Goal: Task Accomplishment & Management: Use online tool/utility

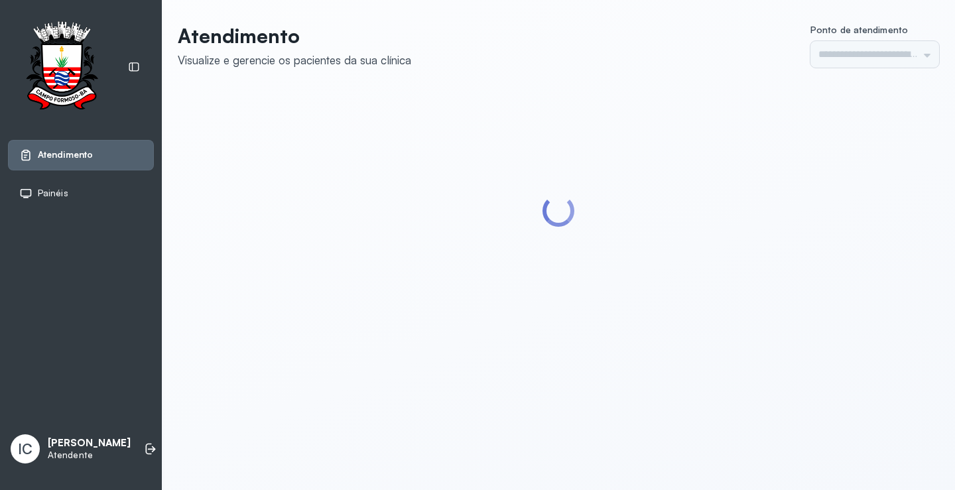
type input "*********"
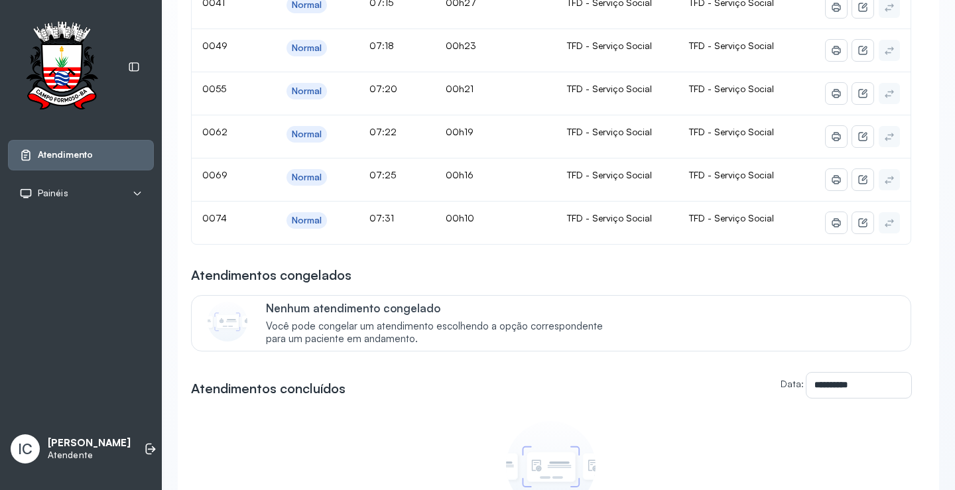
scroll to position [133, 0]
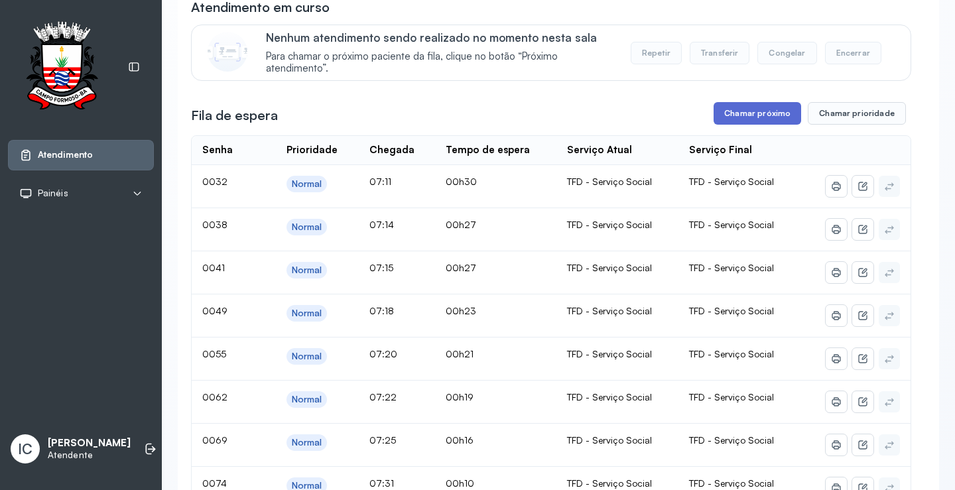
click at [752, 116] on button "Chamar próximo" at bounding box center [758, 113] width 88 height 23
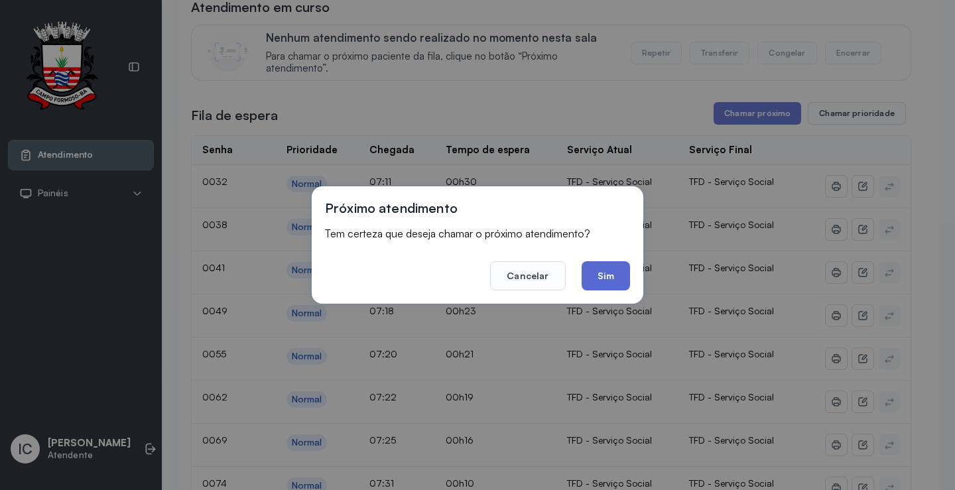
click at [616, 269] on button "Sim" at bounding box center [606, 275] width 48 height 29
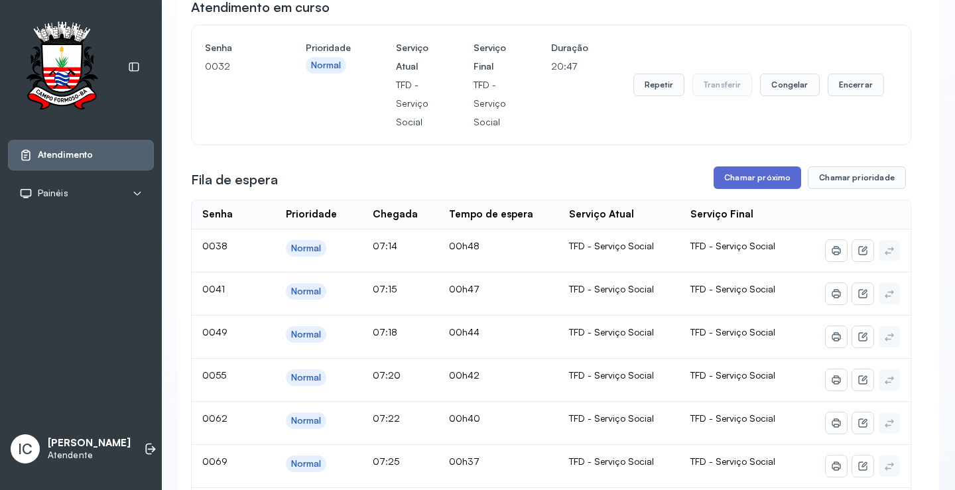
click at [749, 181] on button "Chamar próximo" at bounding box center [758, 177] width 88 height 23
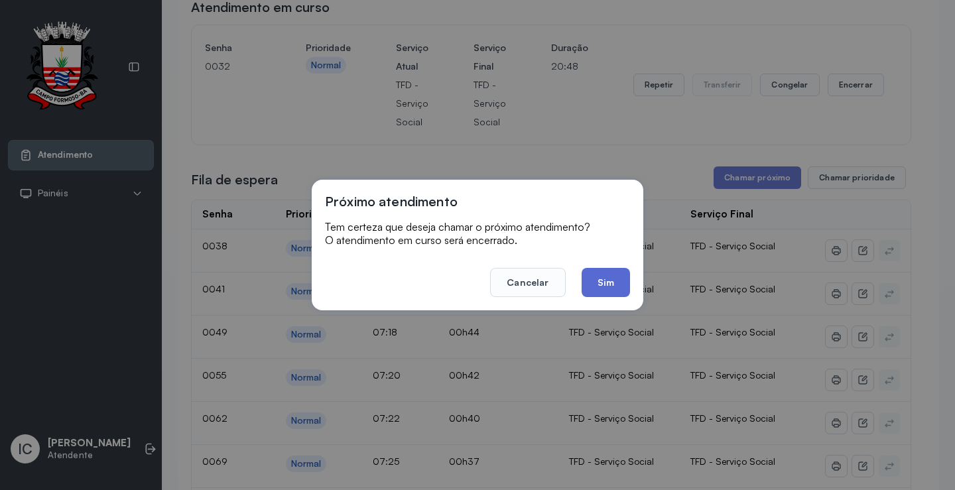
click at [594, 289] on button "Sim" at bounding box center [606, 282] width 48 height 29
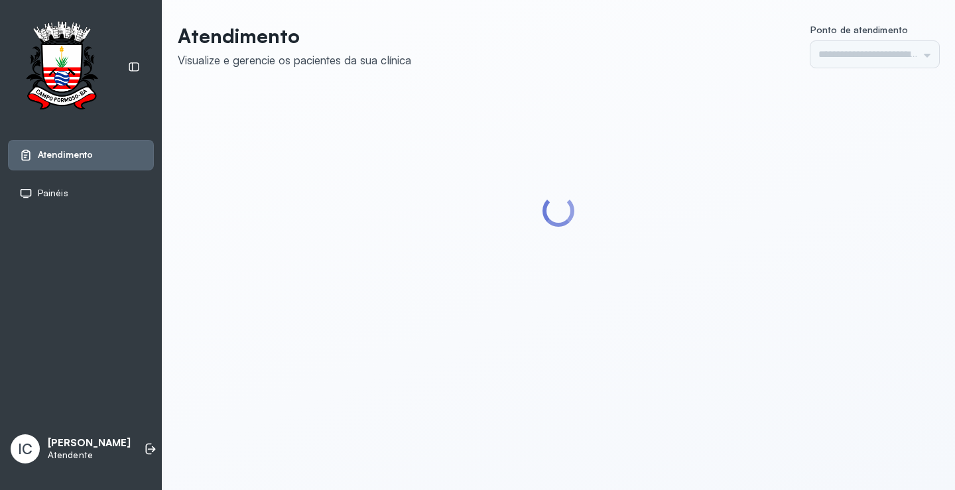
type input "*********"
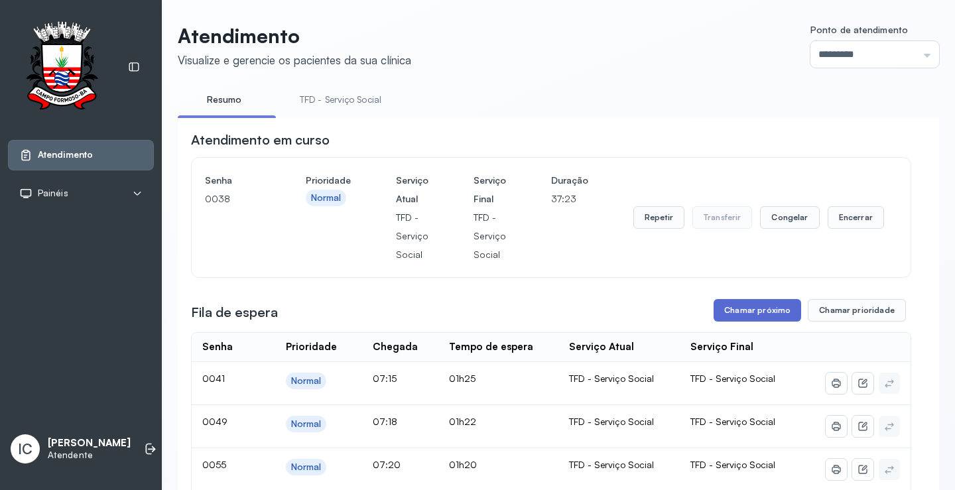
click at [748, 317] on button "Chamar próximo" at bounding box center [758, 310] width 88 height 23
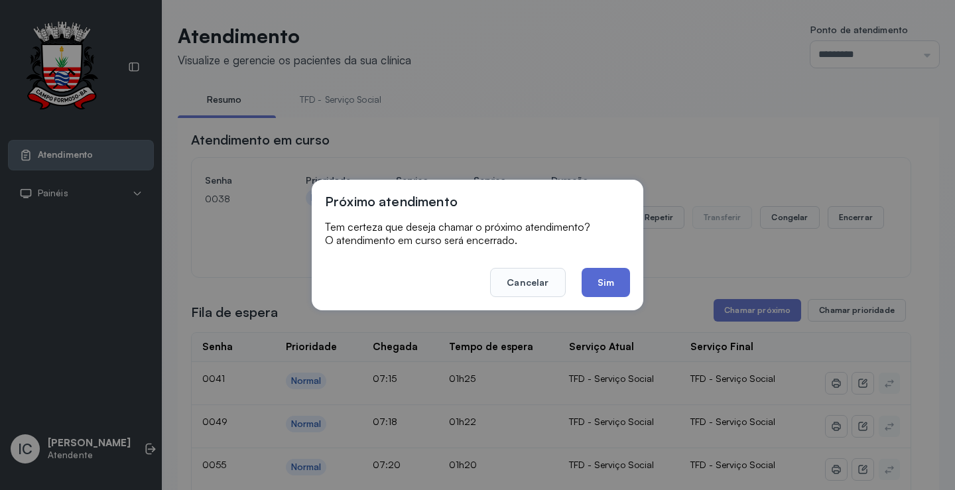
click at [613, 294] on button "Sim" at bounding box center [606, 282] width 48 height 29
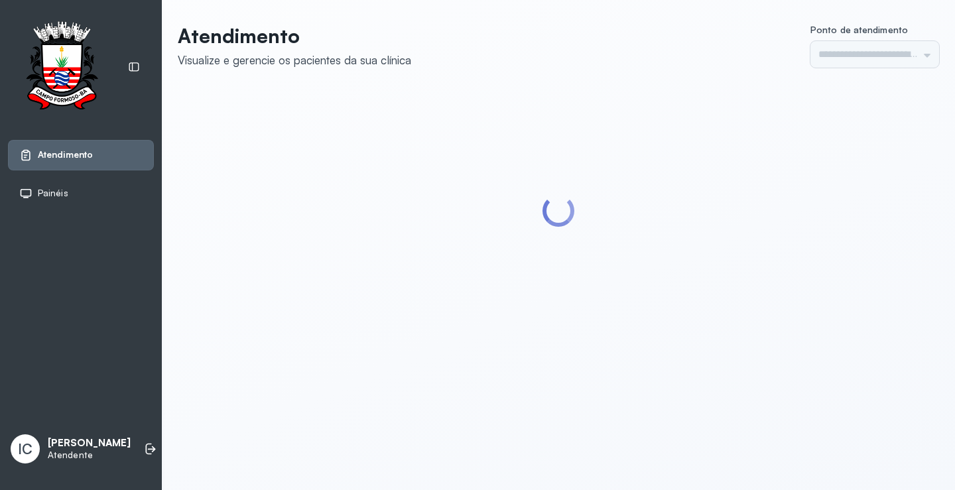
type input "*********"
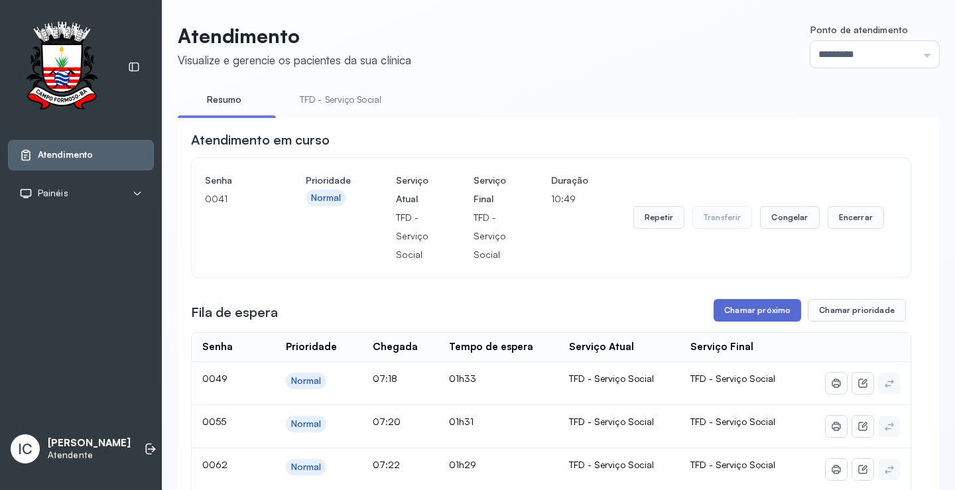
click at [752, 316] on button "Chamar próximo" at bounding box center [758, 310] width 88 height 23
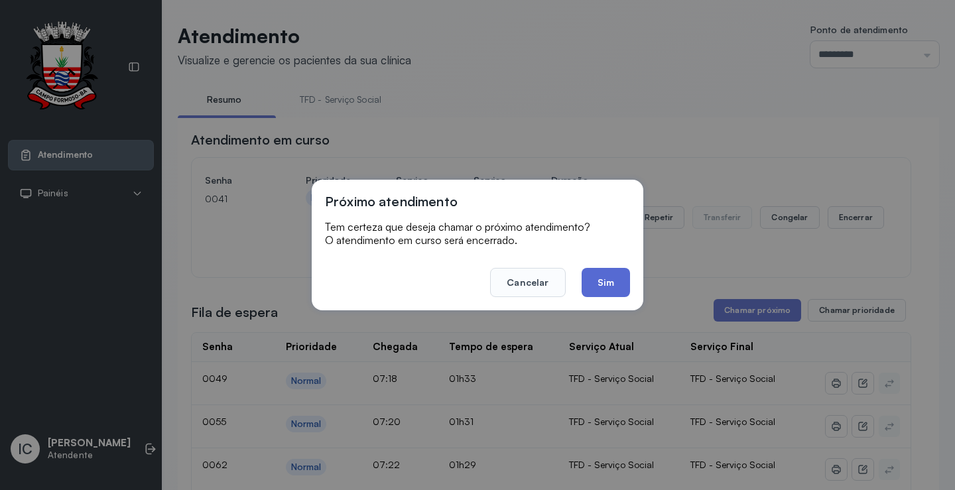
click at [613, 283] on button "Sim" at bounding box center [606, 282] width 48 height 29
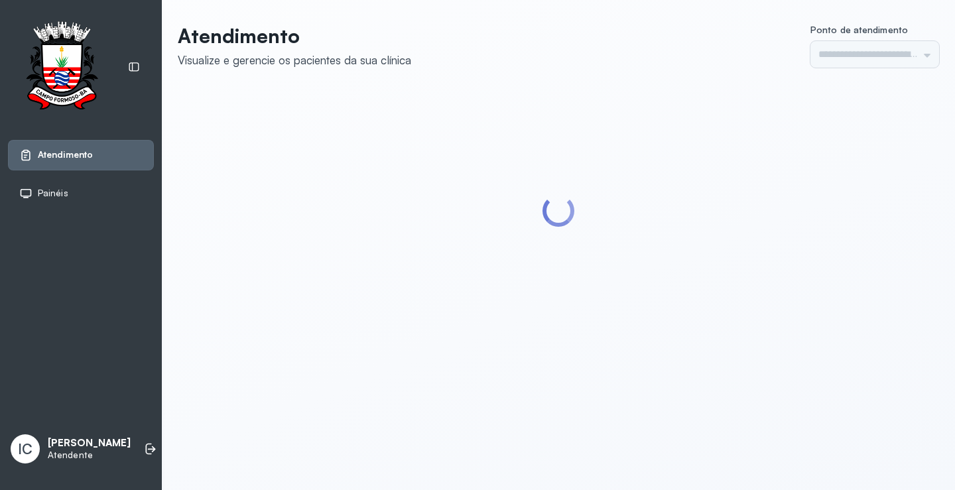
type input "*********"
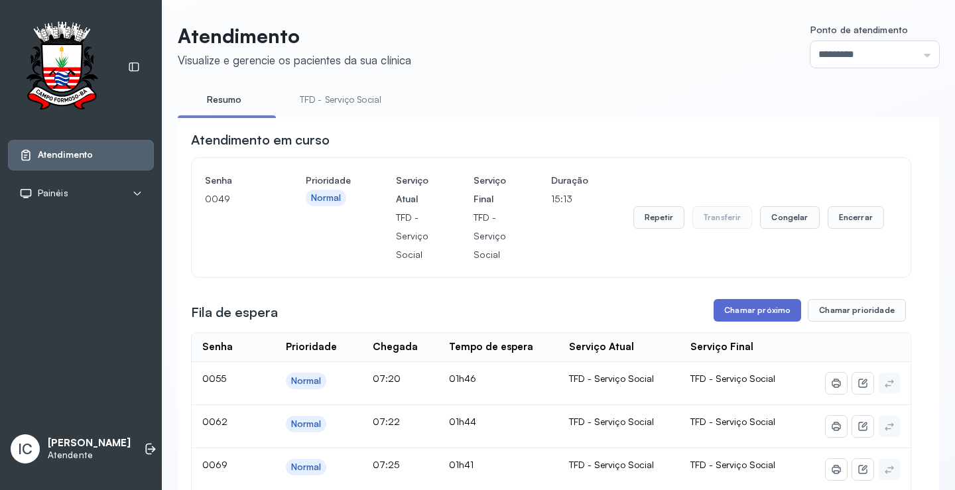
click at [773, 318] on button "Chamar próximo" at bounding box center [758, 310] width 88 height 23
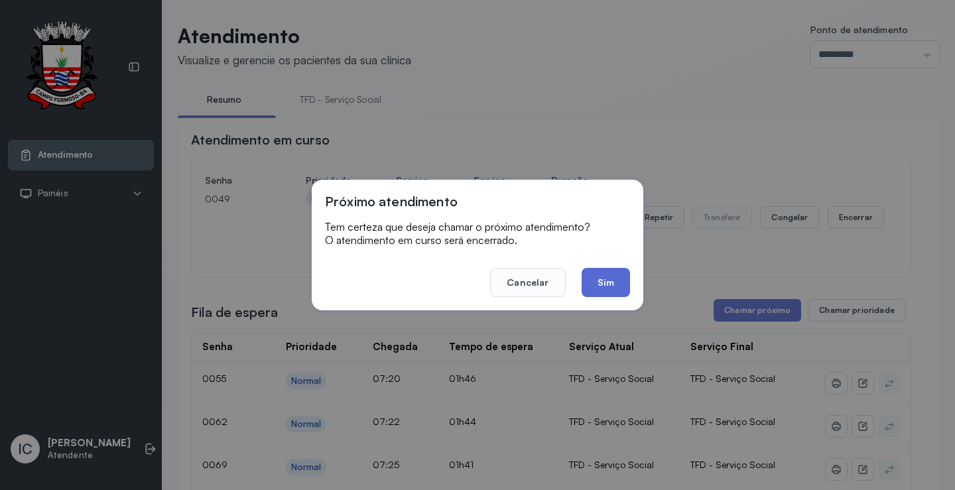
click at [611, 281] on button "Sim" at bounding box center [606, 282] width 48 height 29
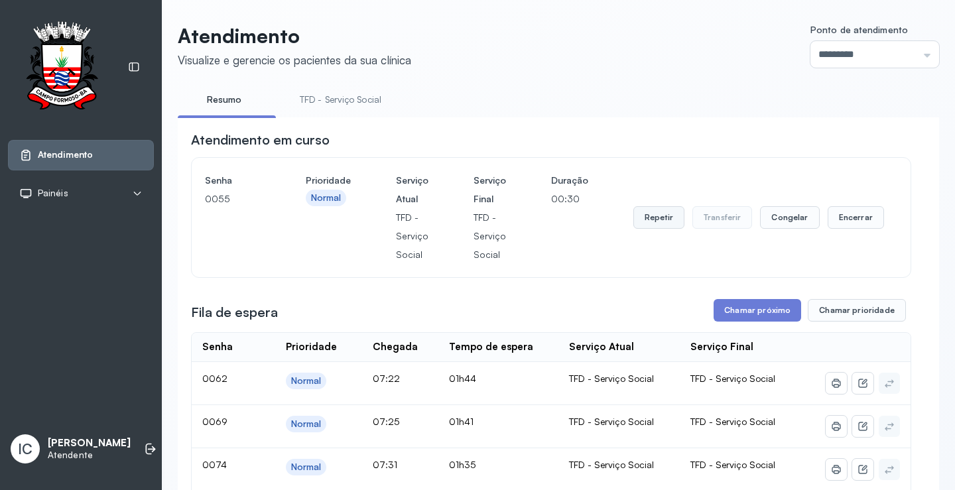
click at [666, 223] on button "Repetir" at bounding box center [658, 217] width 51 height 23
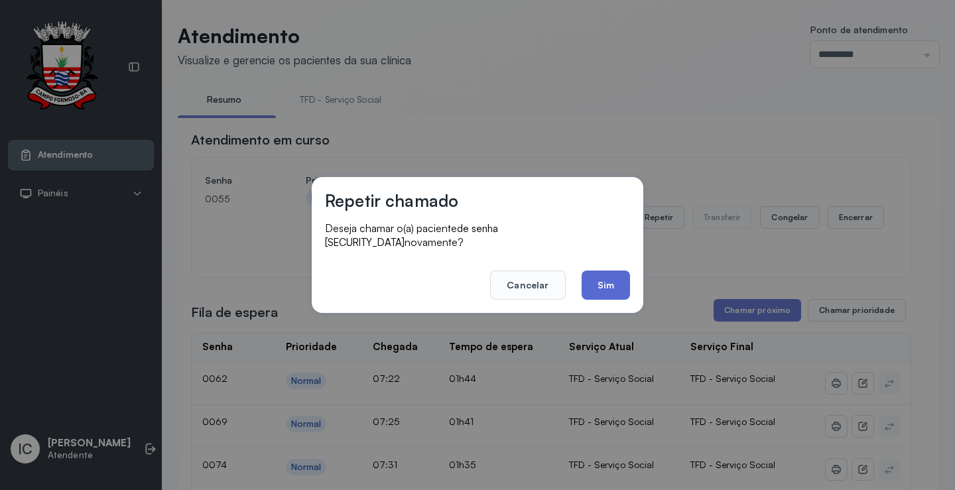
click at [593, 277] on button "Sim" at bounding box center [606, 285] width 48 height 29
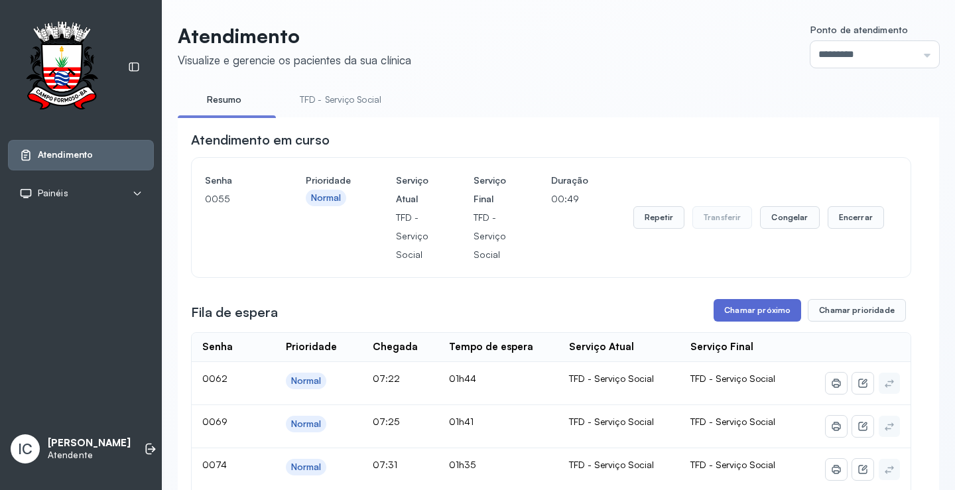
click at [760, 314] on button "Chamar próximo" at bounding box center [758, 310] width 88 height 23
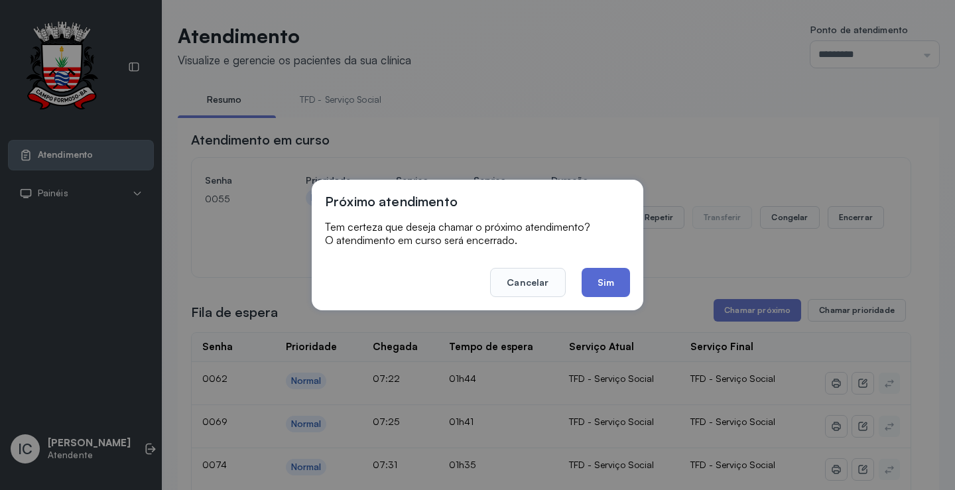
click at [616, 285] on button "Sim" at bounding box center [606, 282] width 48 height 29
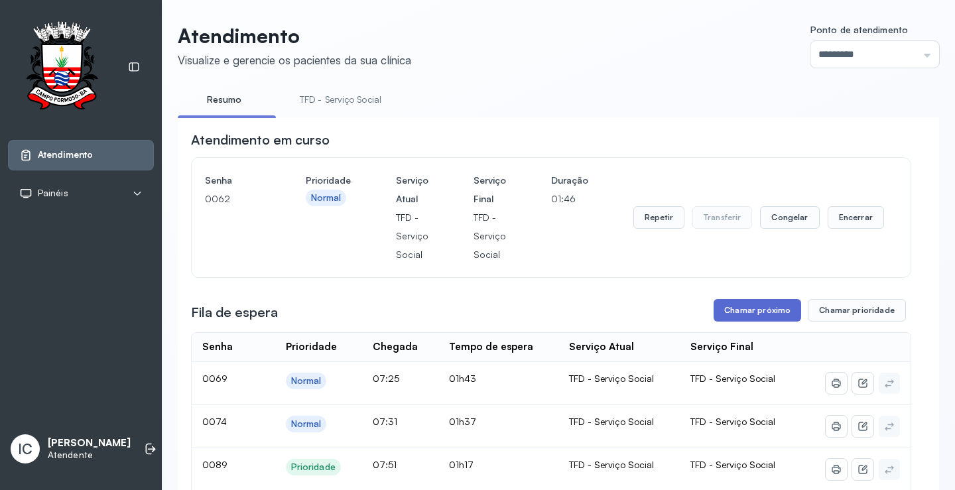
click at [756, 312] on button "Chamar próximo" at bounding box center [758, 310] width 88 height 23
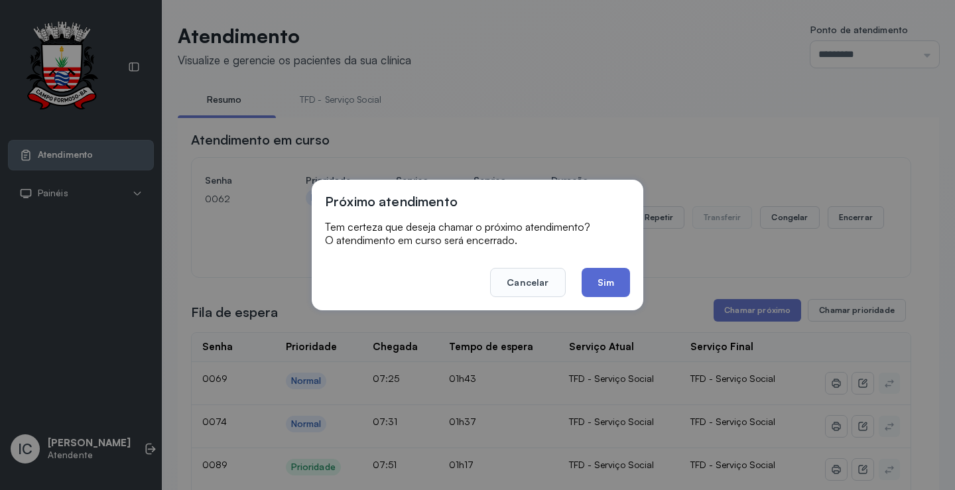
click at [600, 289] on button "Sim" at bounding box center [606, 282] width 48 height 29
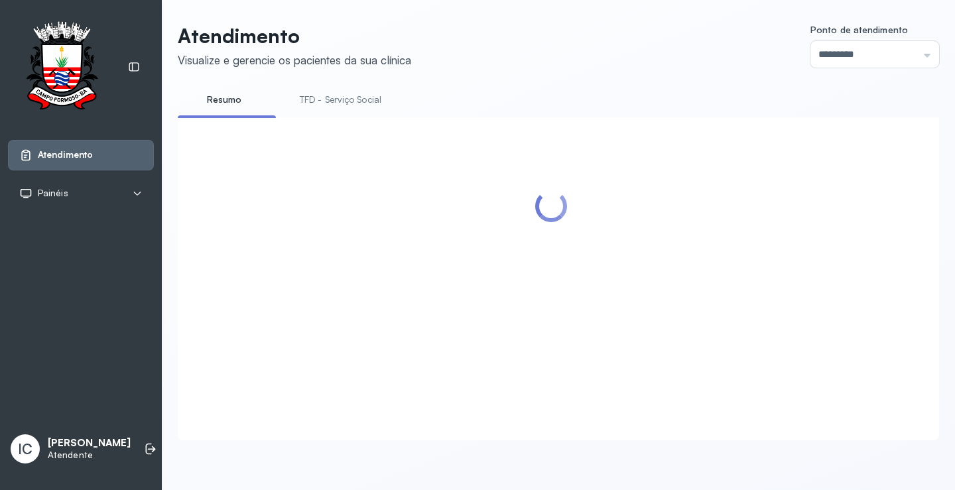
scroll to position [66, 0]
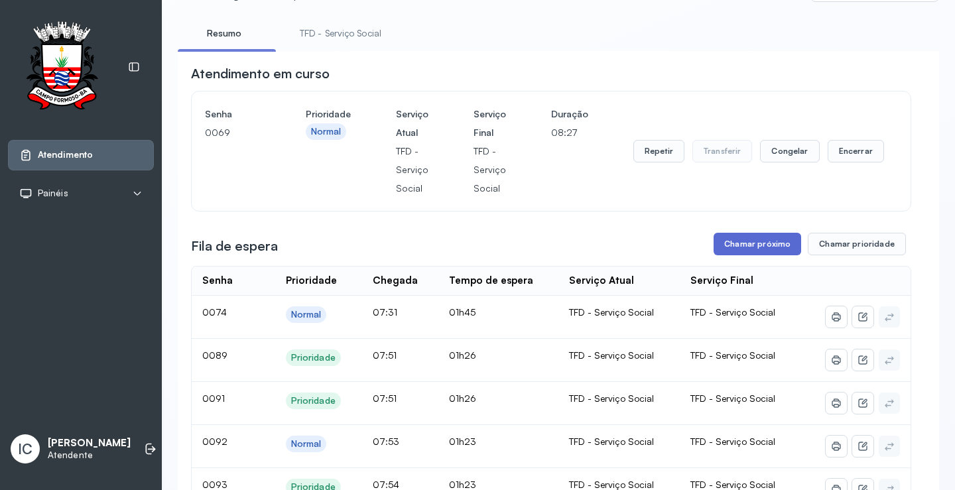
click at [775, 248] on button "Chamar próximo" at bounding box center [758, 244] width 88 height 23
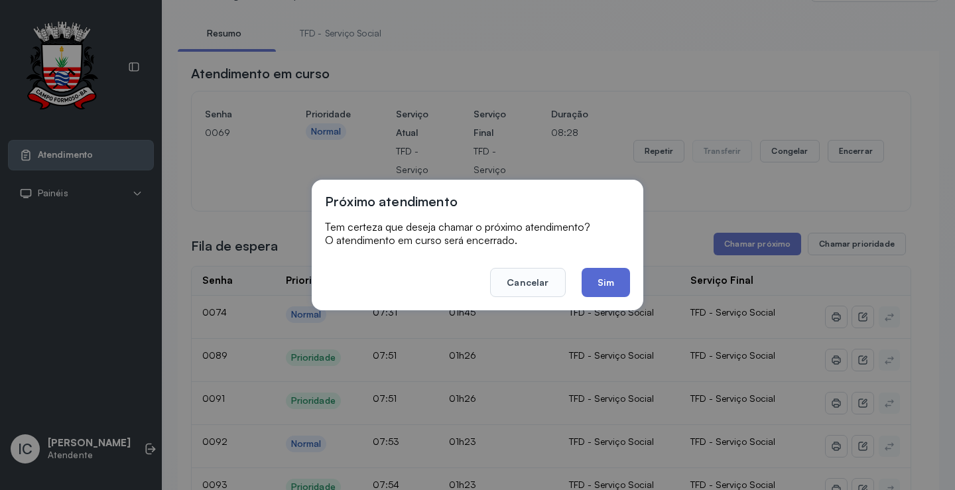
click at [621, 285] on button "Sim" at bounding box center [606, 282] width 48 height 29
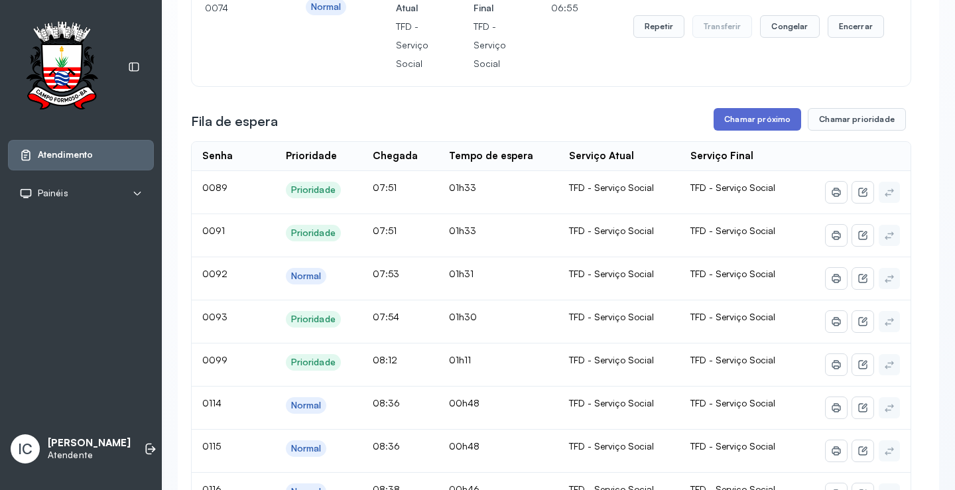
scroll to position [199, 0]
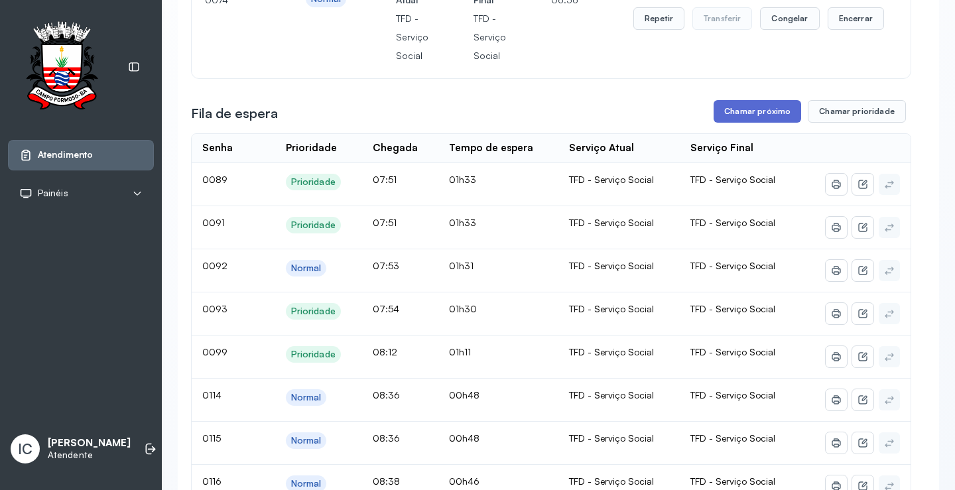
click at [749, 120] on button "Chamar próximo" at bounding box center [758, 111] width 88 height 23
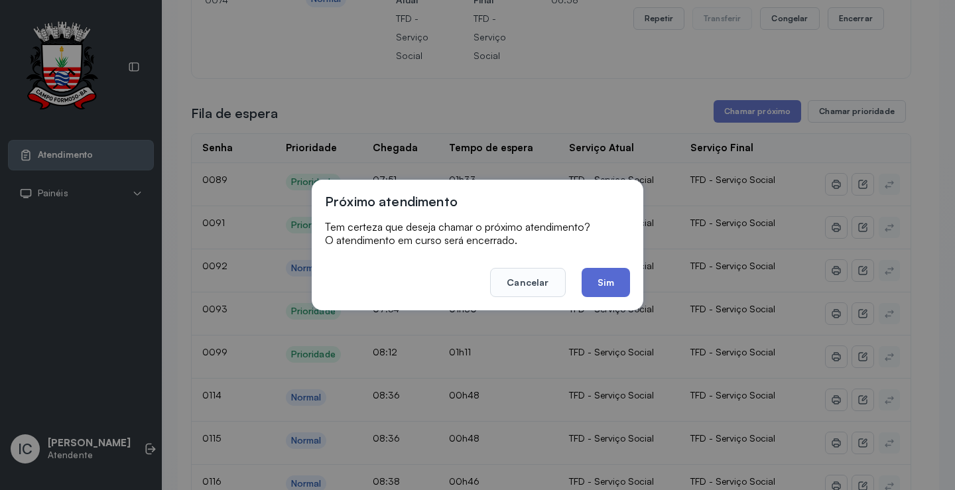
click at [606, 291] on button "Sim" at bounding box center [606, 282] width 48 height 29
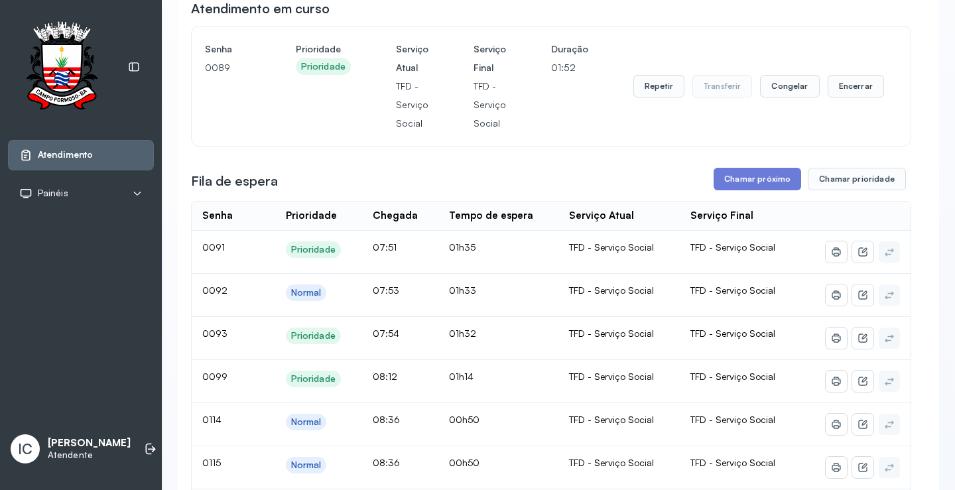
scroll to position [0, 0]
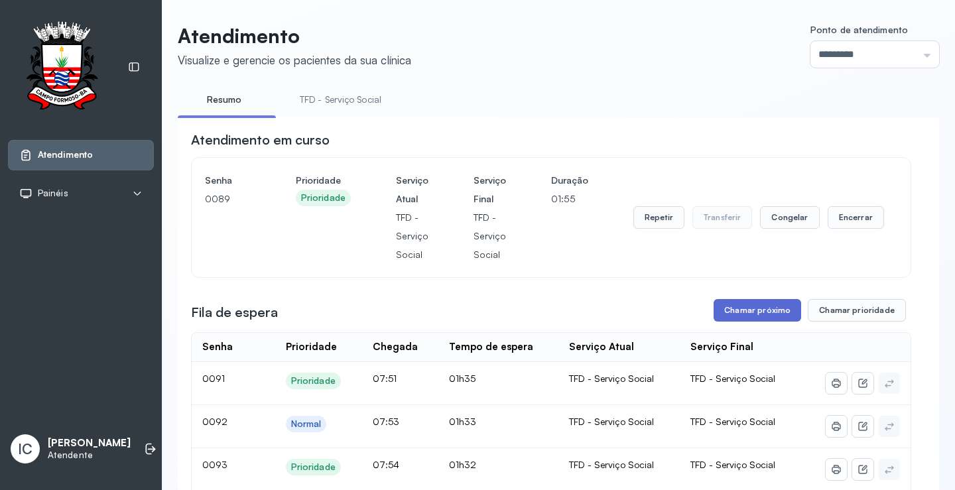
click at [761, 319] on button "Chamar próximo" at bounding box center [758, 310] width 88 height 23
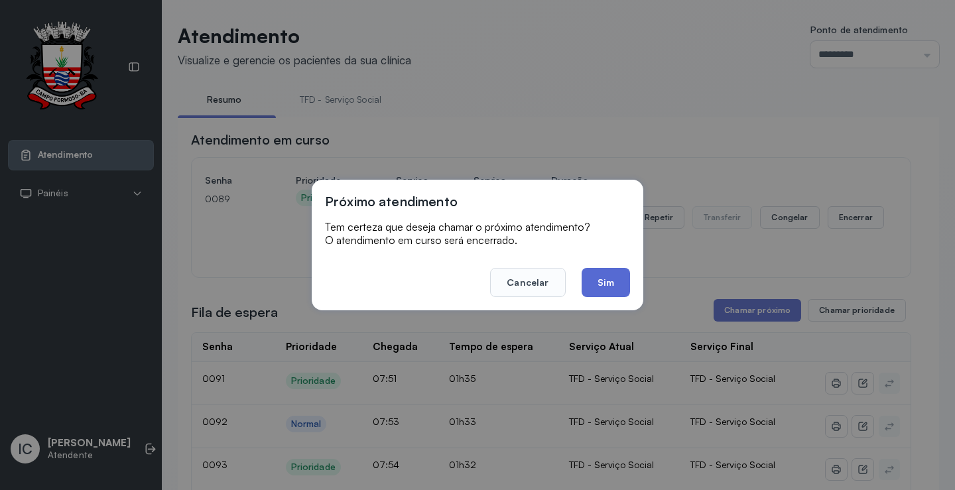
click at [600, 273] on button "Sim" at bounding box center [606, 282] width 48 height 29
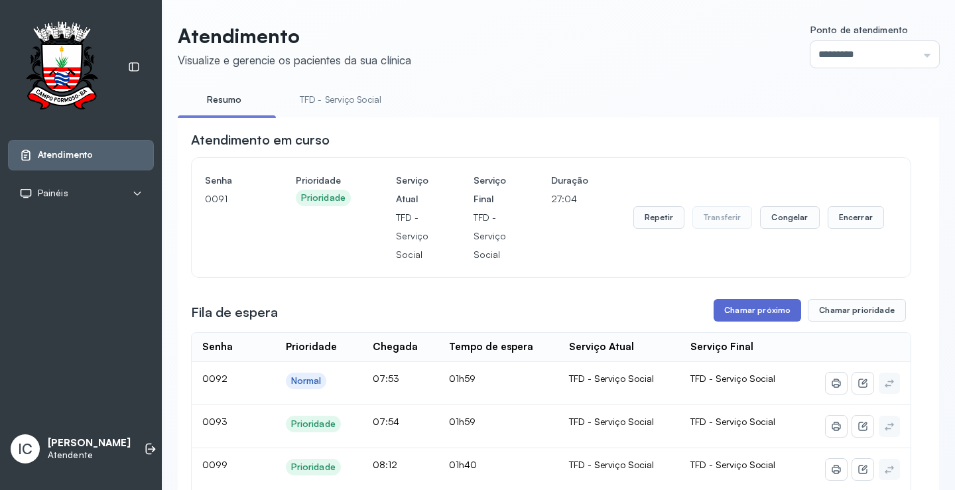
click at [785, 316] on button "Chamar próximo" at bounding box center [758, 310] width 88 height 23
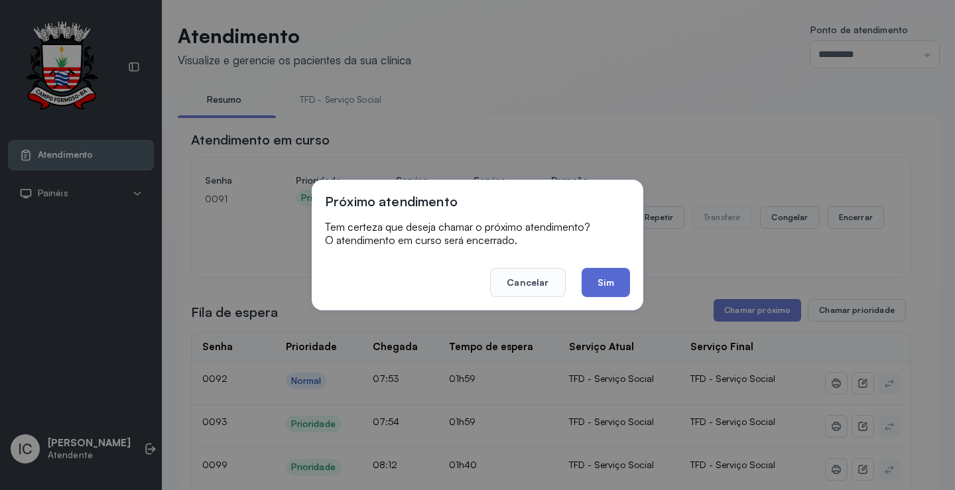
click at [618, 283] on button "Sim" at bounding box center [606, 282] width 48 height 29
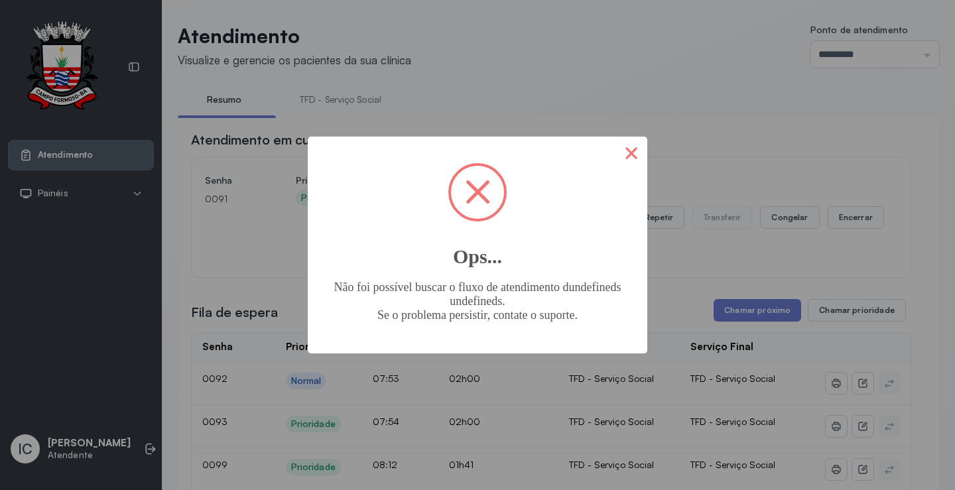
click at [625, 153] on button "×" at bounding box center [632, 153] width 32 height 32
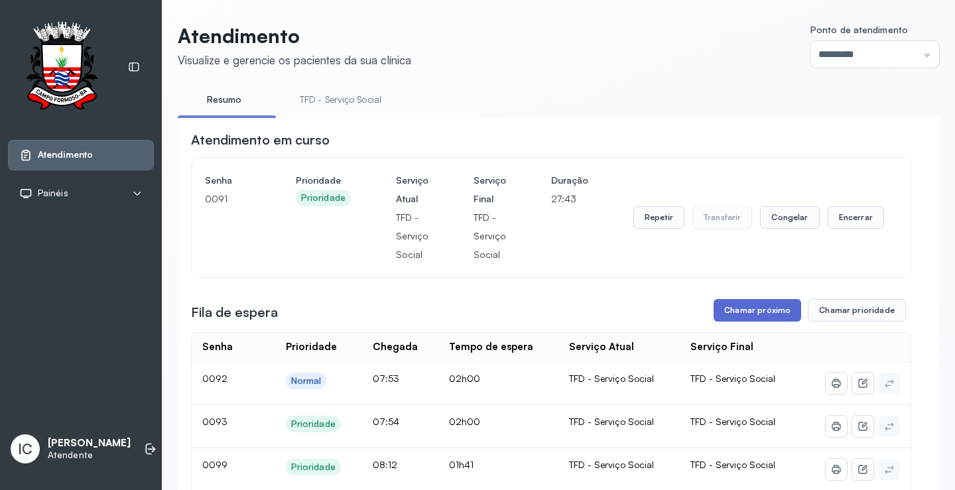
click at [761, 321] on button "Chamar próximo" at bounding box center [758, 310] width 88 height 23
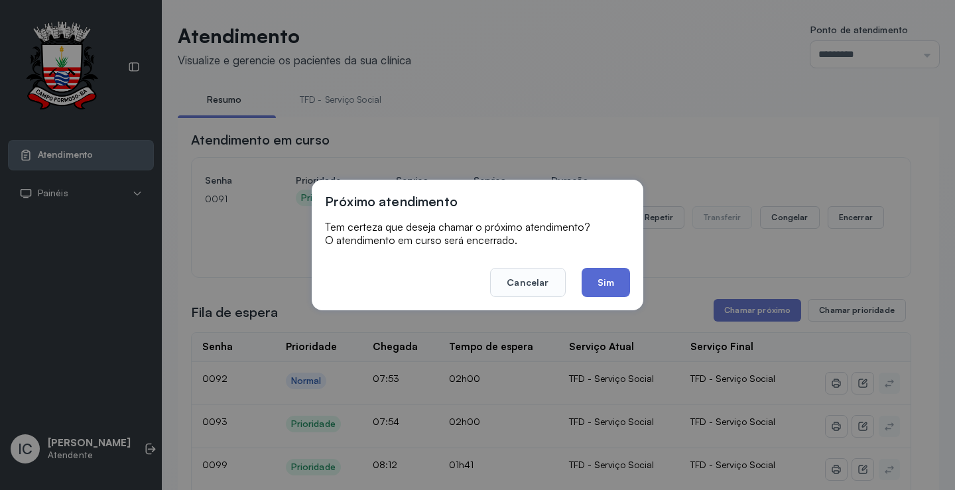
click at [603, 285] on button "Sim" at bounding box center [606, 282] width 48 height 29
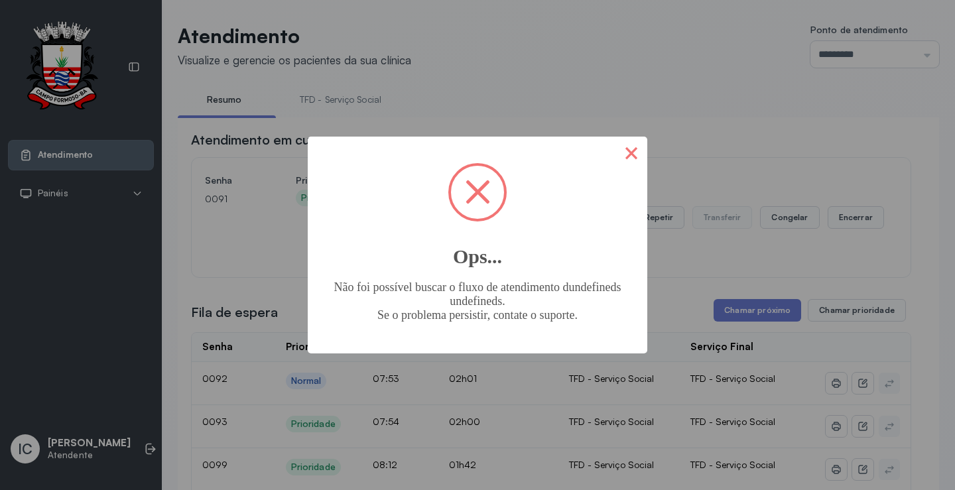
click at [629, 159] on button "×" at bounding box center [632, 153] width 32 height 32
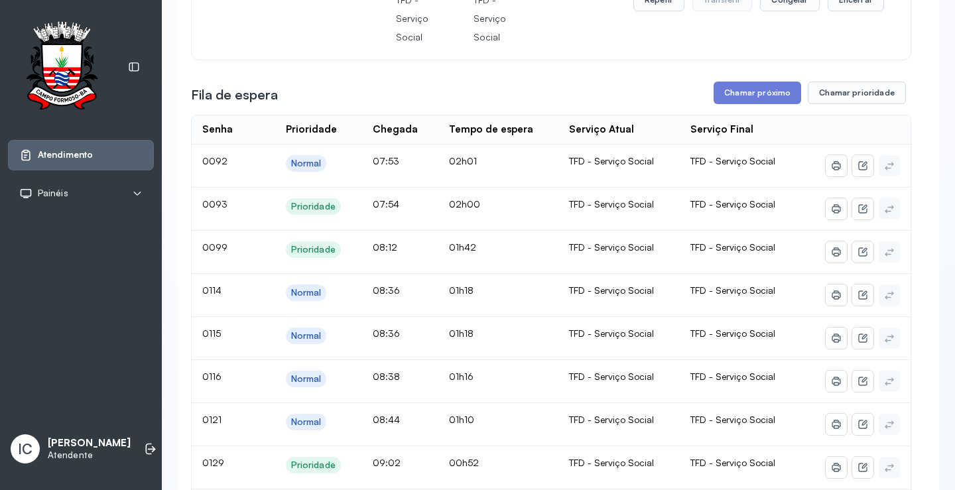
scroll to position [23, 0]
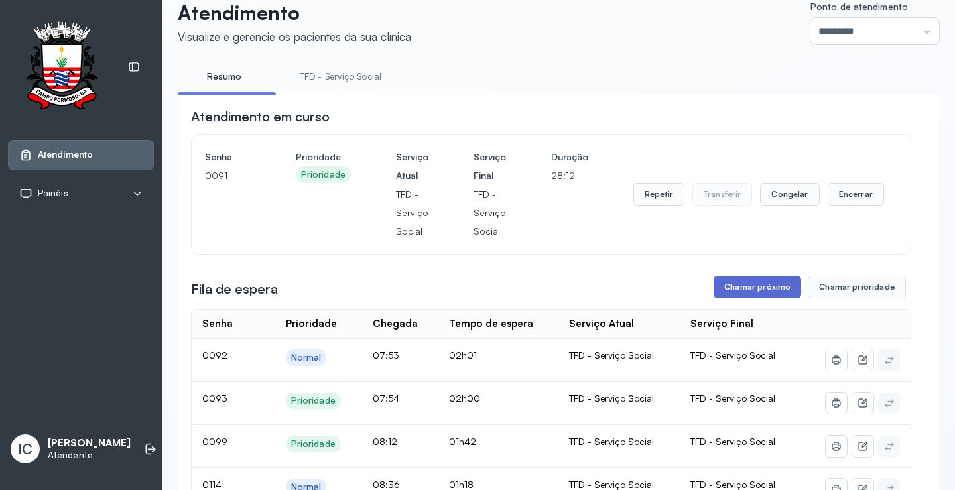
click at [743, 293] on button "Chamar próximo" at bounding box center [758, 287] width 88 height 23
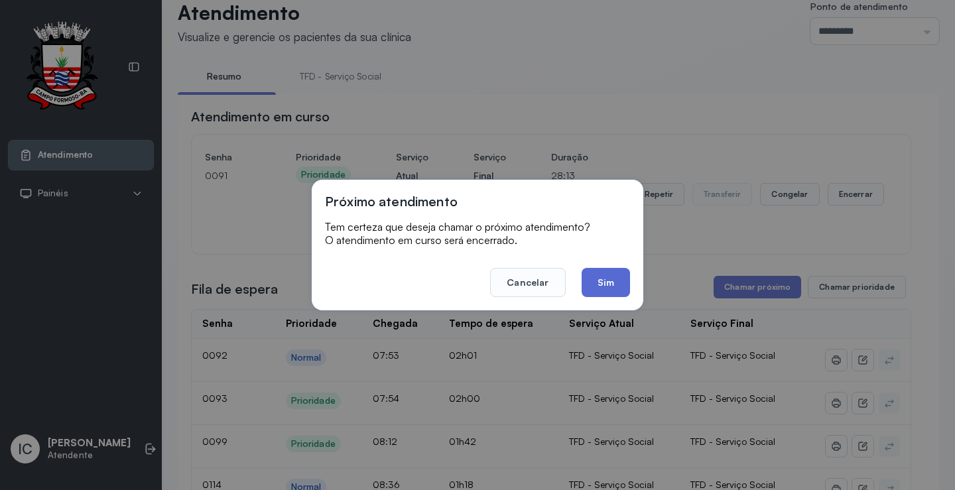
click at [610, 285] on button "Sim" at bounding box center [606, 282] width 48 height 29
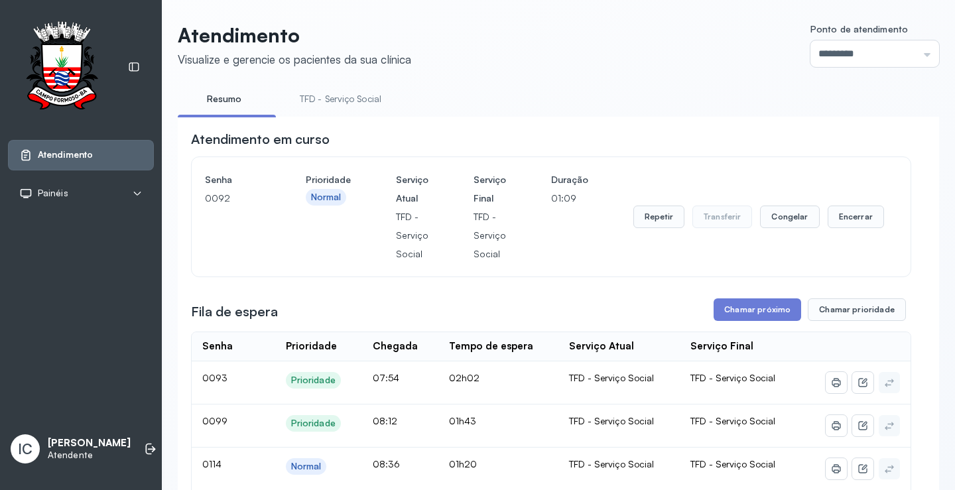
scroll to position [18, 0]
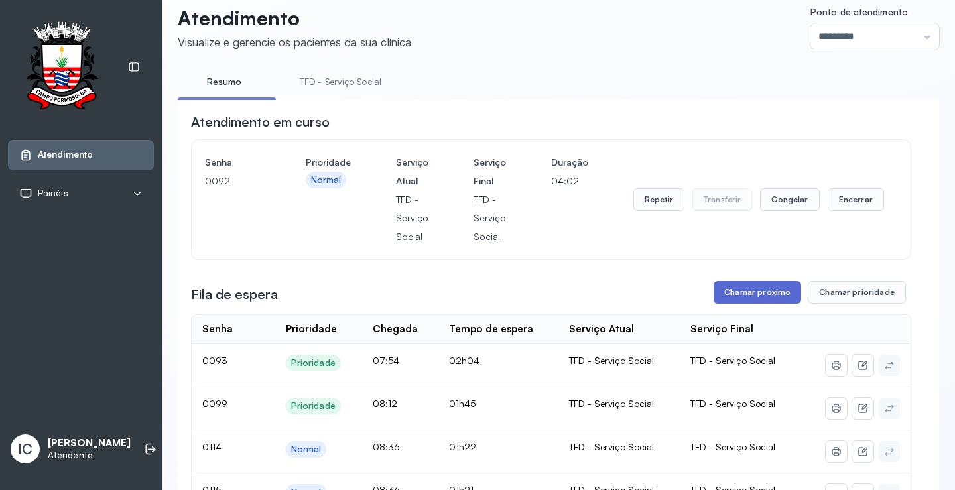
click at [761, 295] on button "Chamar próximo" at bounding box center [758, 292] width 88 height 23
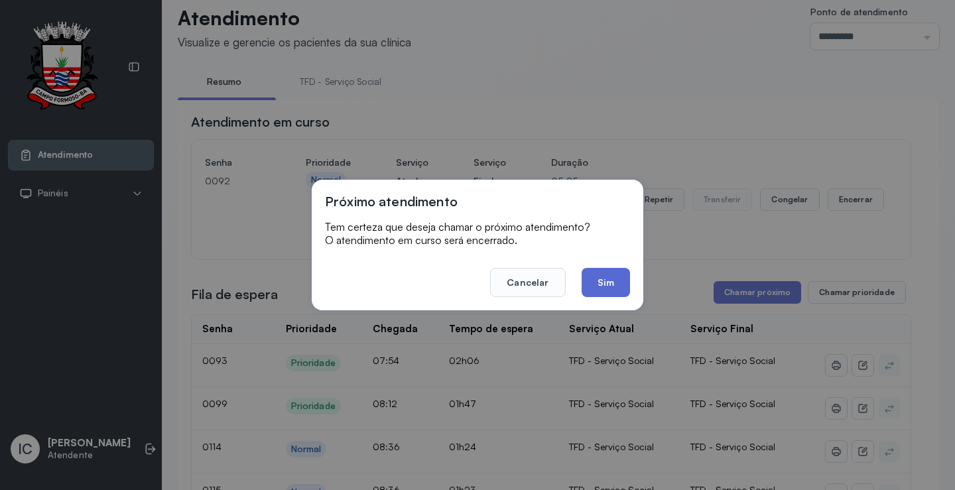
click at [597, 287] on button "Sim" at bounding box center [606, 282] width 48 height 29
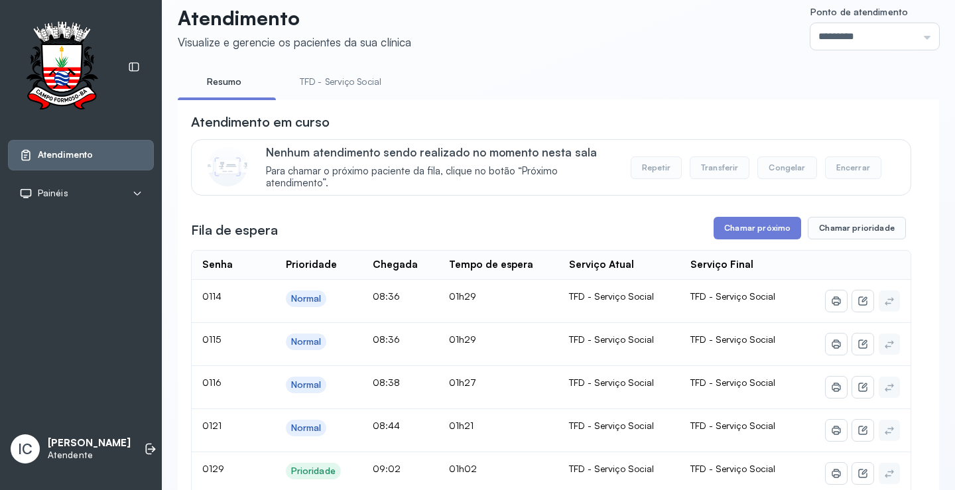
scroll to position [0, 0]
